Goal: Contribute content: Add original content to the website for others to see

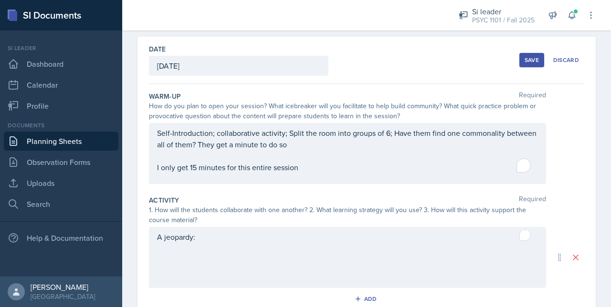
click at [234, 249] on div "A jeopardy:" at bounding box center [347, 257] width 397 height 61
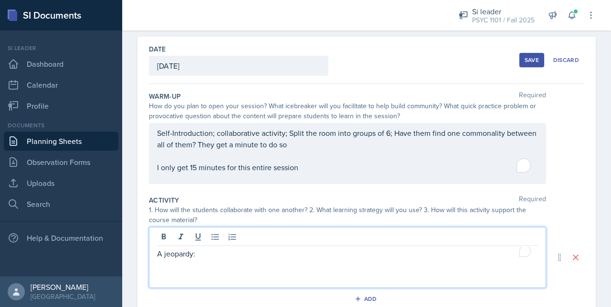
scroll to position [54, 0]
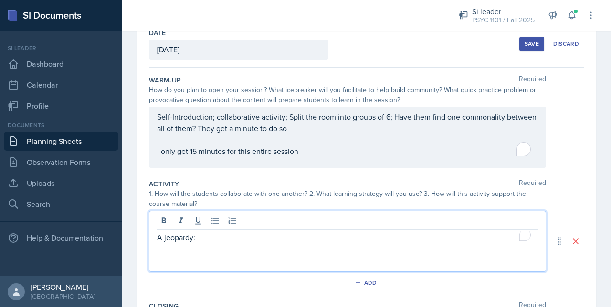
click at [217, 235] on p "A jeopardy:" at bounding box center [347, 237] width 381 height 11
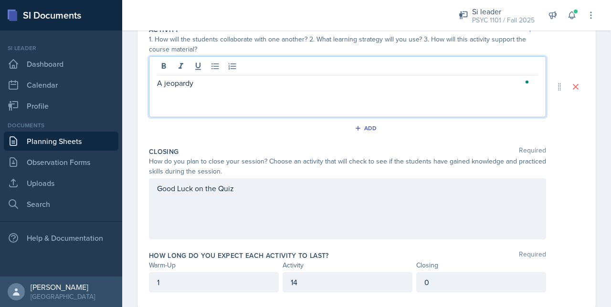
scroll to position [231, 0]
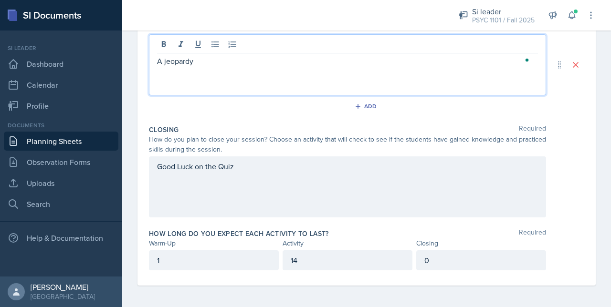
click at [258, 176] on div "Good Luck on the Quiz" at bounding box center [347, 187] width 397 height 61
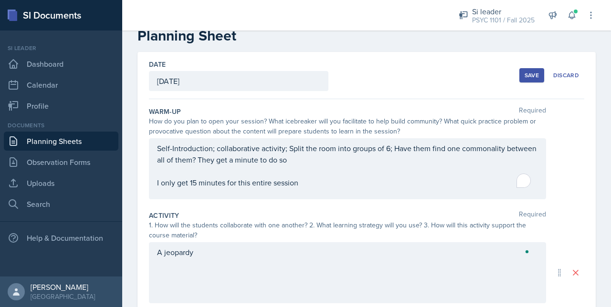
scroll to position [0, 0]
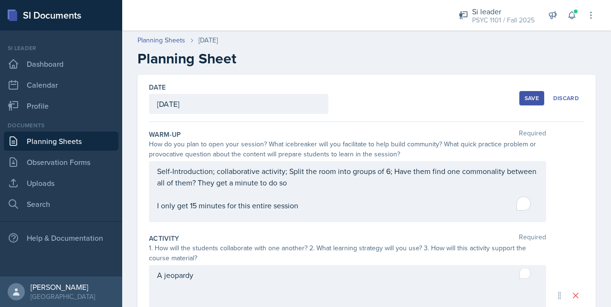
click at [299, 208] on div "Self-Introduction; collaborative activity; Split the room into groups of 6; Hav…" at bounding box center [347, 189] width 381 height 46
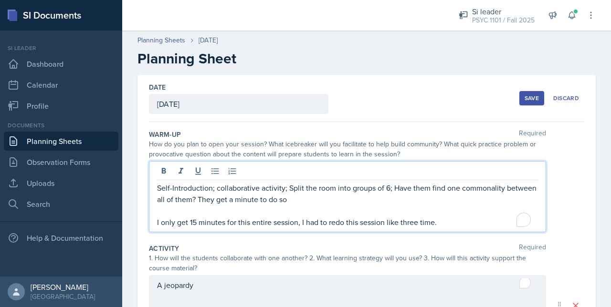
click at [389, 185] on p "Self-Introduction; collaborative activity; Split the room into groups of 6; Hav…" at bounding box center [347, 193] width 381 height 23
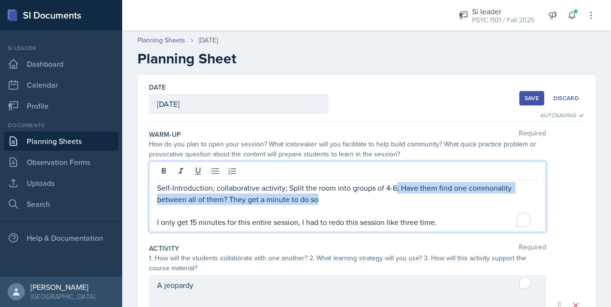
drag, startPoint x: 344, startPoint y: 198, endPoint x: 393, endPoint y: 182, distance: 52.2
click at [393, 182] on p "Self-Introduction; collaborative activity; Split the room into groups of 4-6; H…" at bounding box center [347, 193] width 381 height 23
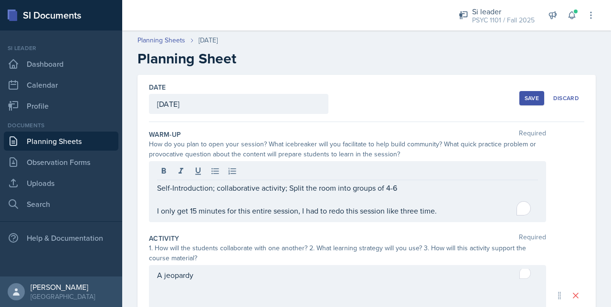
click at [522, 102] on button "Save" at bounding box center [531, 98] width 25 height 14
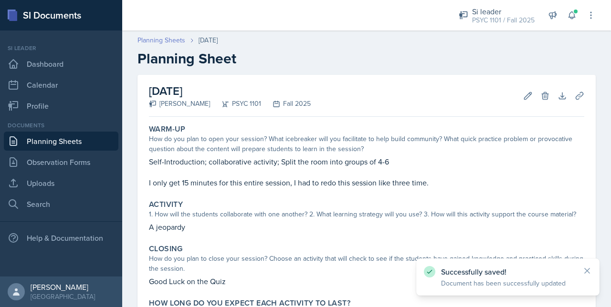
click at [163, 41] on link "Planning Sheets" at bounding box center [161, 40] width 48 height 10
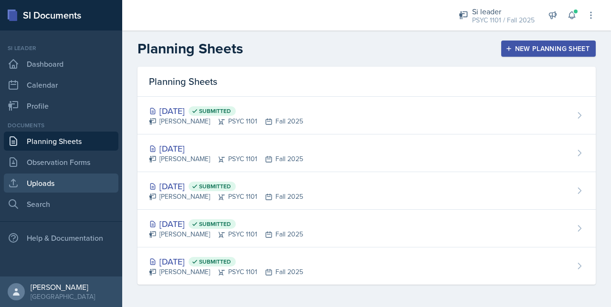
click at [53, 180] on link "Uploads" at bounding box center [61, 183] width 115 height 19
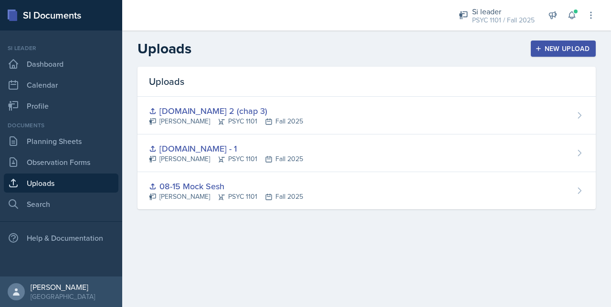
click at [548, 49] on div "New Upload" at bounding box center [563, 49] width 53 height 8
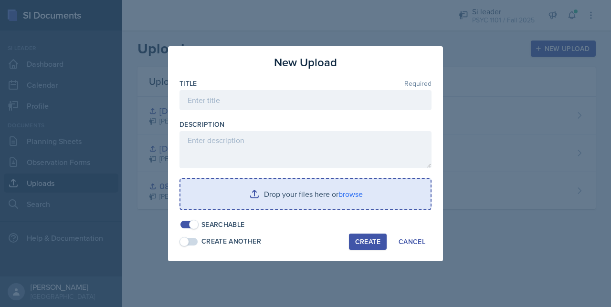
click at [305, 197] on input "file" at bounding box center [305, 194] width 250 height 31
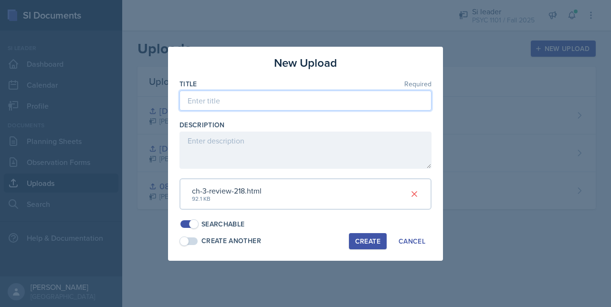
click at [212, 106] on input at bounding box center [305, 101] width 252 height 20
type input "c"
type input "[DOMAIN_NAME] ch3 jeopady"
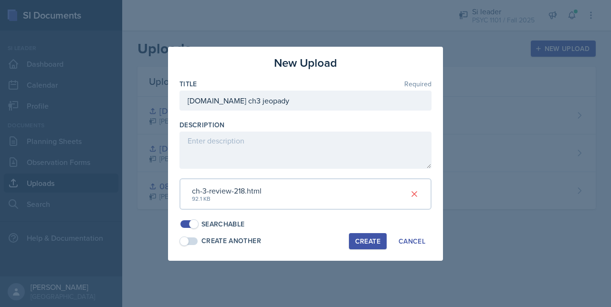
click at [368, 238] on div "Create" at bounding box center [367, 242] width 25 height 8
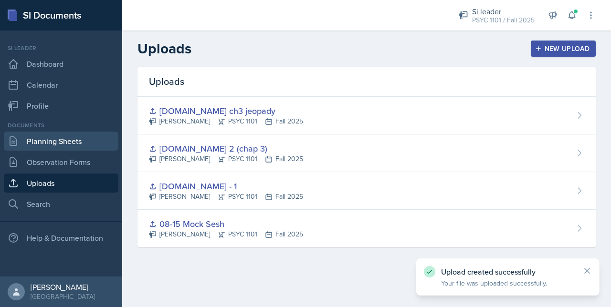
click at [44, 144] on link "Planning Sheets" at bounding box center [61, 141] width 115 height 19
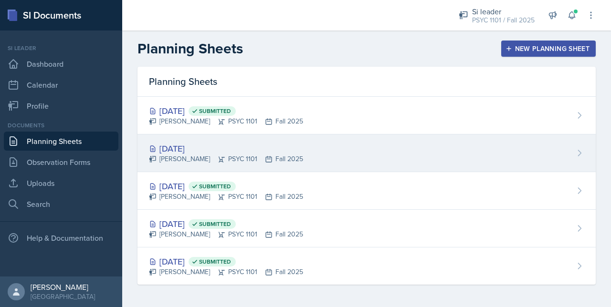
click at [249, 148] on div "[DATE]" at bounding box center [226, 148] width 154 height 13
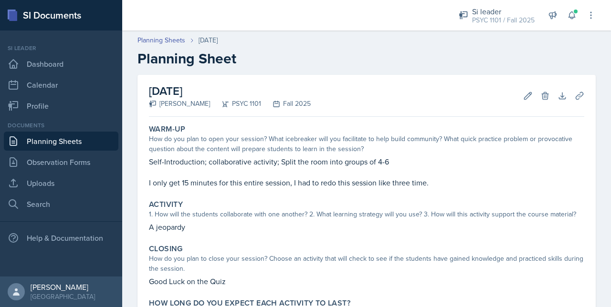
scroll to position [8, 0]
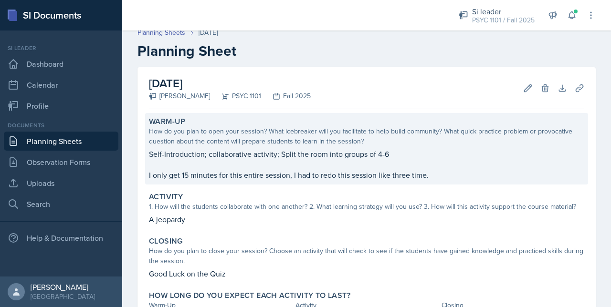
click at [378, 158] on p "Self-Introduction; collaborative activity; Split the room into groups of 4-6" at bounding box center [366, 153] width 435 height 11
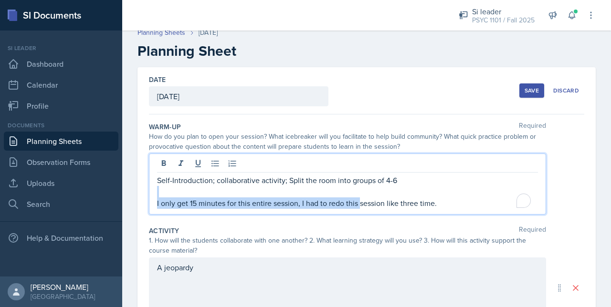
drag, startPoint x: 451, startPoint y: 190, endPoint x: 359, endPoint y: 198, distance: 91.6
click at [359, 198] on p "I only get 15 minutes for this entire session, I had to redo this session like …" at bounding box center [347, 203] width 381 height 11
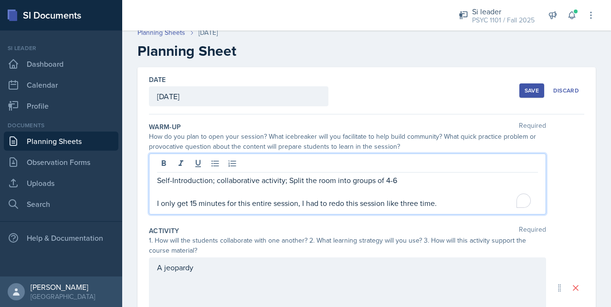
click at [421, 205] on p "I only get 15 minutes for this entire session, I had to redo this session like …" at bounding box center [347, 203] width 381 height 11
drag, startPoint x: 449, startPoint y: 205, endPoint x: 299, endPoint y: 209, distance: 149.9
click at [299, 209] on div "Self-Introduction; collaborative activity; Split the room into groups of 4-6 I …" at bounding box center [347, 184] width 397 height 61
click at [520, 140] on div "How do you plan to open your session? What icebreaker will you facilitate to he…" at bounding box center [347, 142] width 397 height 20
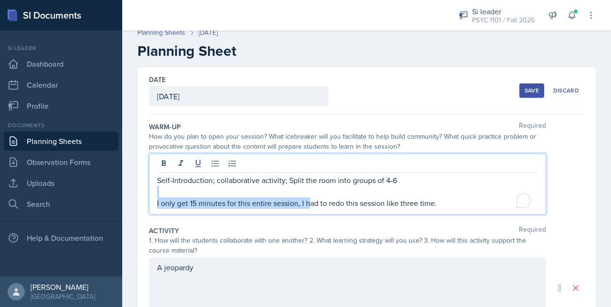
drag, startPoint x: 443, startPoint y: 190, endPoint x: 310, endPoint y: 209, distance: 133.9
click at [310, 209] on div "Self-Introduction; collaborative activity; Split the room into groups of 4-6 I …" at bounding box center [347, 184] width 397 height 61
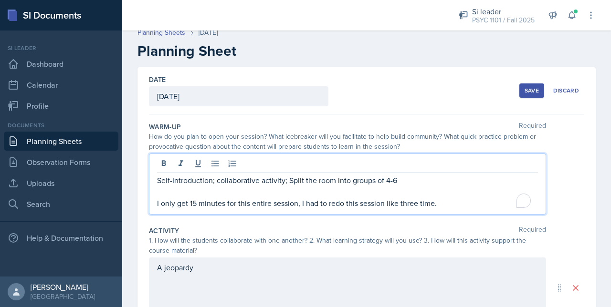
click at [439, 203] on p "I only get 15 minutes for this entire session, I had to redo this session like …" at bounding box center [347, 203] width 381 height 11
drag, startPoint x: 433, startPoint y: 210, endPoint x: 300, endPoint y: 216, distance: 132.9
click at [300, 216] on div "Warm-Up Required How do you plan to open your session? What icebreaker will you…" at bounding box center [366, 170] width 435 height 104
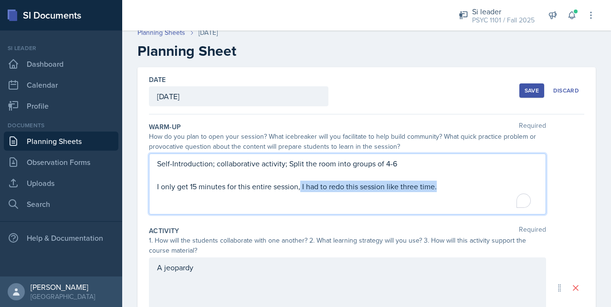
scroll to position [0, 0]
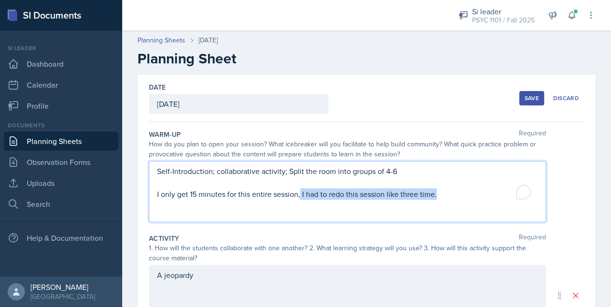
click at [399, 191] on p "I only get 15 minutes for this entire session, I had to redo this session like …" at bounding box center [347, 194] width 381 height 11
drag, startPoint x: 440, startPoint y: 199, endPoint x: 297, endPoint y: 209, distance: 143.6
click at [297, 209] on div "Self-Introduction; collaborative activity; Split the room into groups of 4-6 I …" at bounding box center [347, 191] width 397 height 61
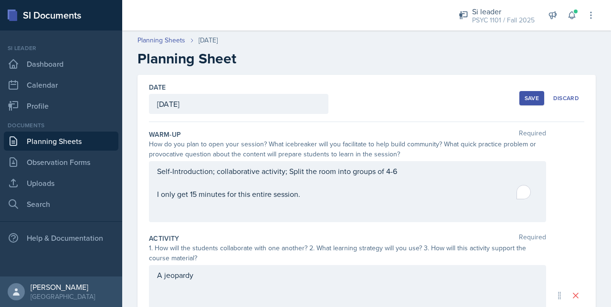
click at [530, 97] on div "Save" at bounding box center [532, 99] width 14 height 8
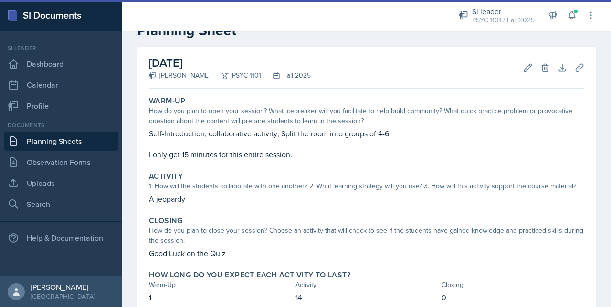
scroll to position [31, 0]
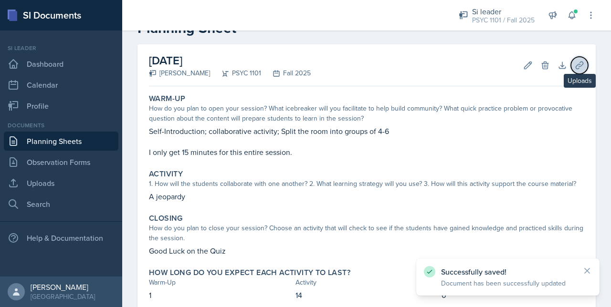
click at [576, 66] on icon at bounding box center [580, 66] width 10 height 10
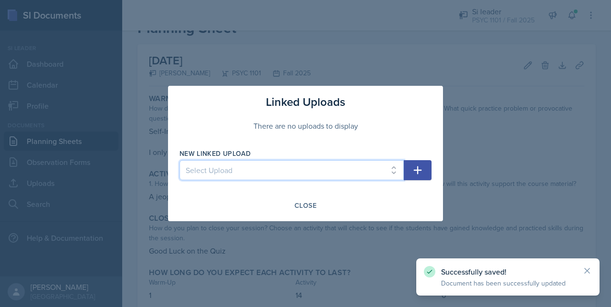
click at [357, 175] on select "Select Upload 08-15 Mock Sesh [DOMAIN_NAME] 2 (chap 3) [DOMAIN_NAME] - 1 [DOMAI…" at bounding box center [291, 170] width 224 height 20
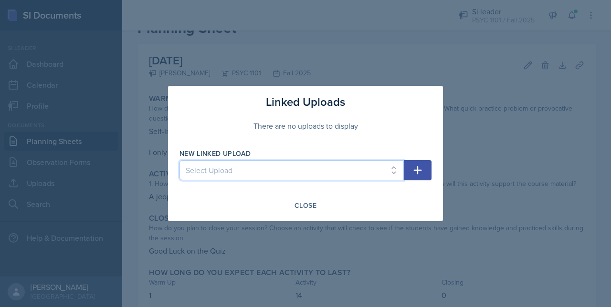
select select "af1713b2-d7a2-4b4a-8303-6865e163b3f7"
click at [179, 160] on select "Select Upload 08-15 Mock Sesh [DOMAIN_NAME] 2 (chap 3) [DOMAIN_NAME] - 1 [DOMAI…" at bounding box center [291, 170] width 224 height 20
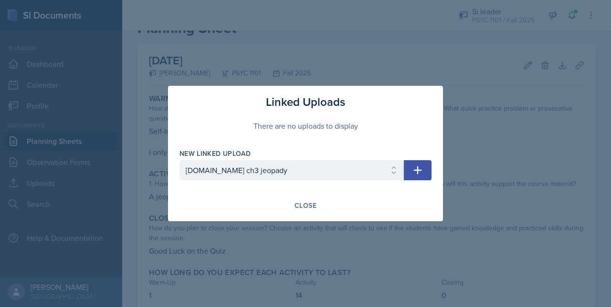
click at [413, 176] on icon "button" at bounding box center [417, 170] width 11 height 11
select select
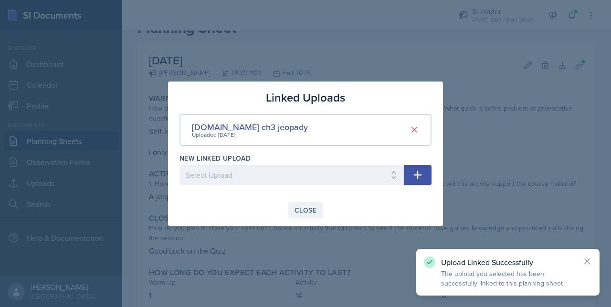
click at [304, 211] on div "Close" at bounding box center [306, 211] width 22 height 8
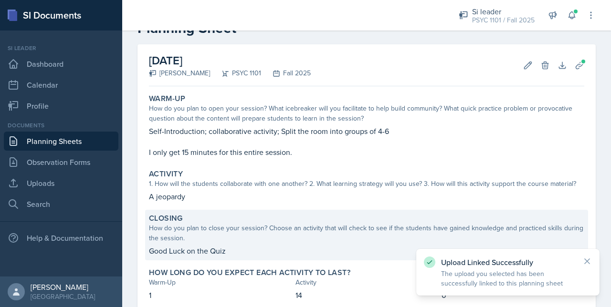
scroll to position [90, 0]
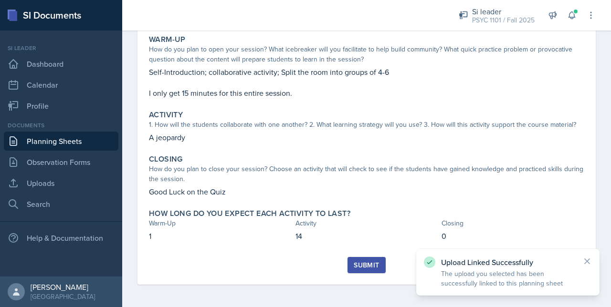
click at [371, 263] on div "Submit" at bounding box center [366, 266] width 25 height 8
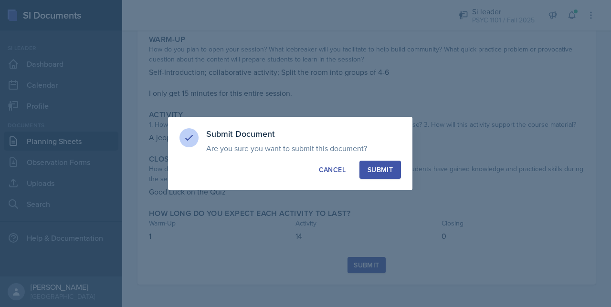
click at [375, 170] on div "Submit" at bounding box center [380, 170] width 25 height 10
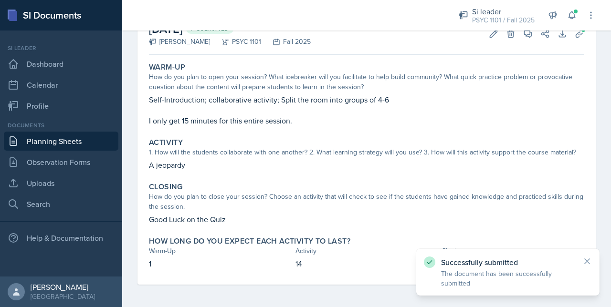
scroll to position [0, 0]
